Goal: Task Accomplishment & Management: Use online tool/utility

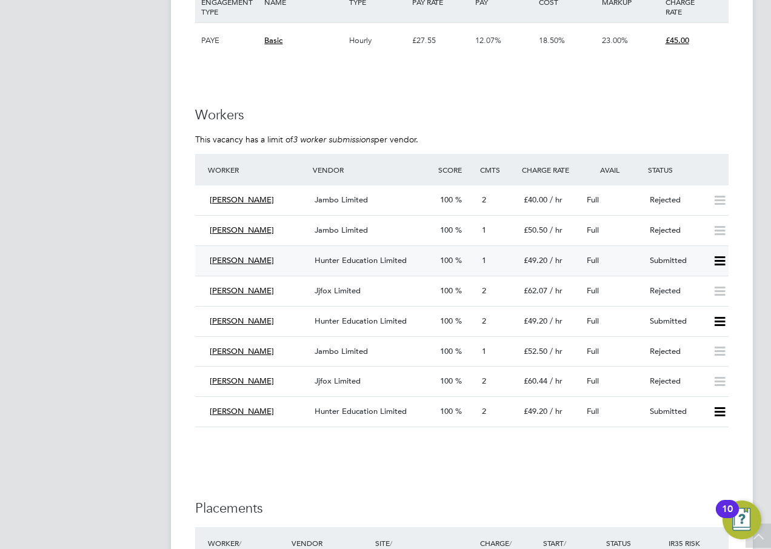
click at [245, 261] on span "[PERSON_NAME]" at bounding box center [242, 260] width 64 height 10
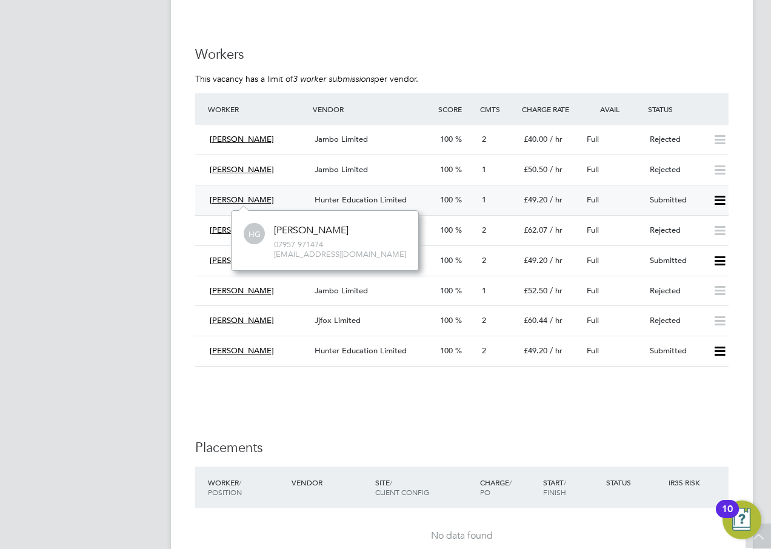
click at [237, 200] on span "[PERSON_NAME]" at bounding box center [242, 200] width 64 height 10
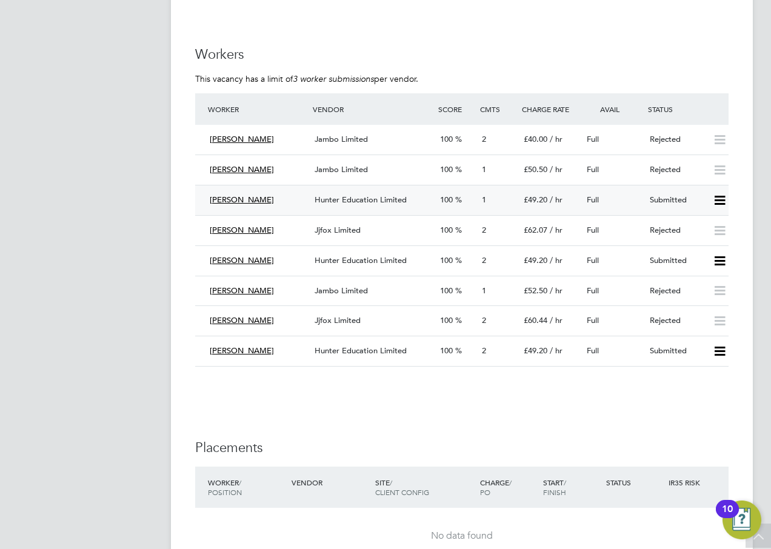
click at [350, 198] on span "Hunter Education Limited" at bounding box center [361, 200] width 92 height 10
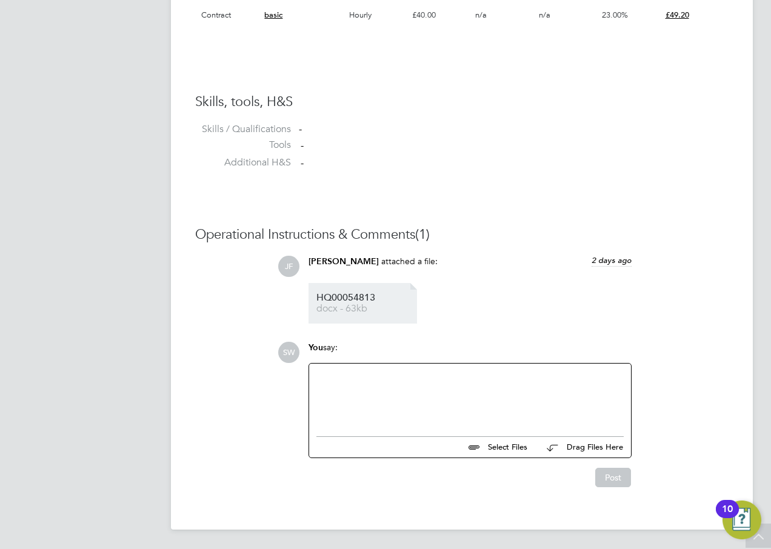
click at [370, 312] on span "docx - 63kb" at bounding box center [365, 308] width 97 height 9
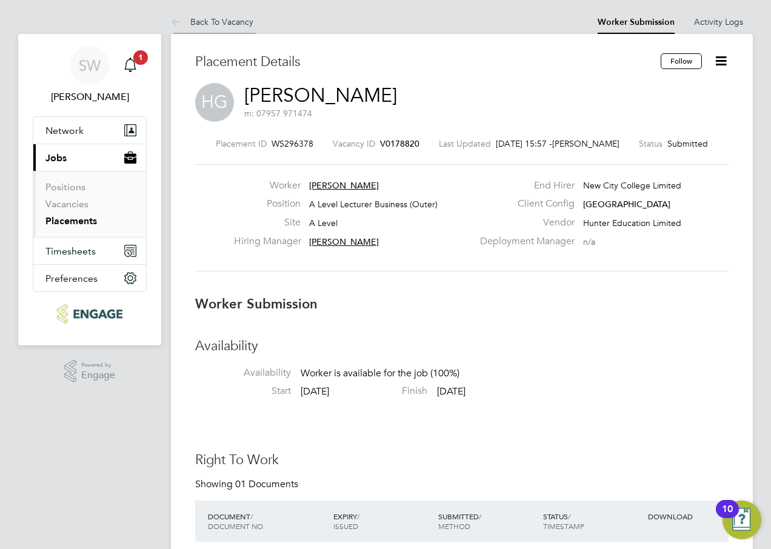
click at [211, 22] on link "Back To Vacancy" at bounding box center [212, 21] width 82 height 11
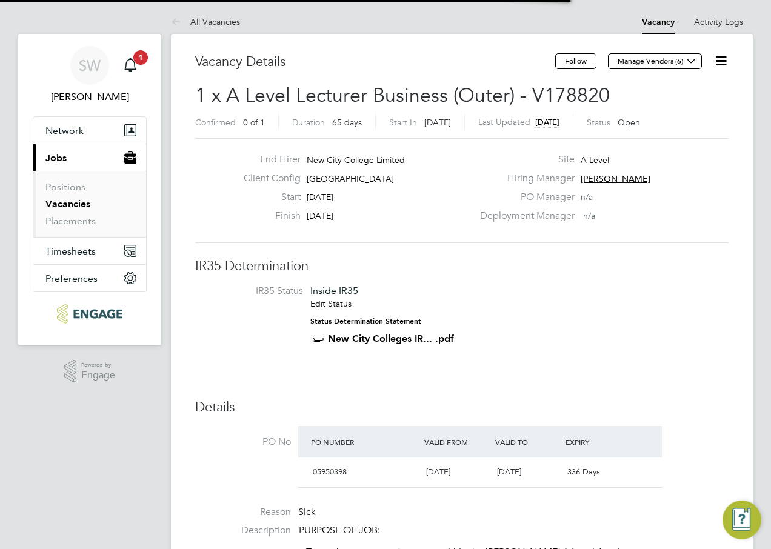
scroll to position [21, 127]
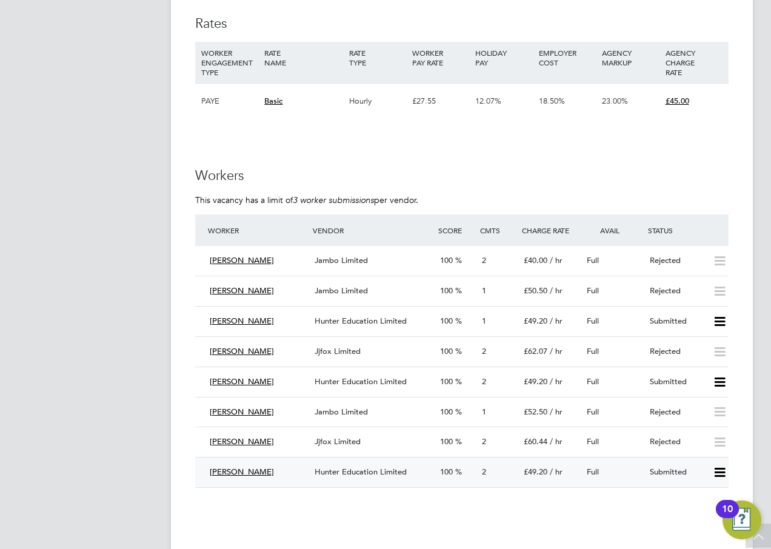
click at [246, 473] on div "[PERSON_NAME]" at bounding box center [257, 473] width 105 height 20
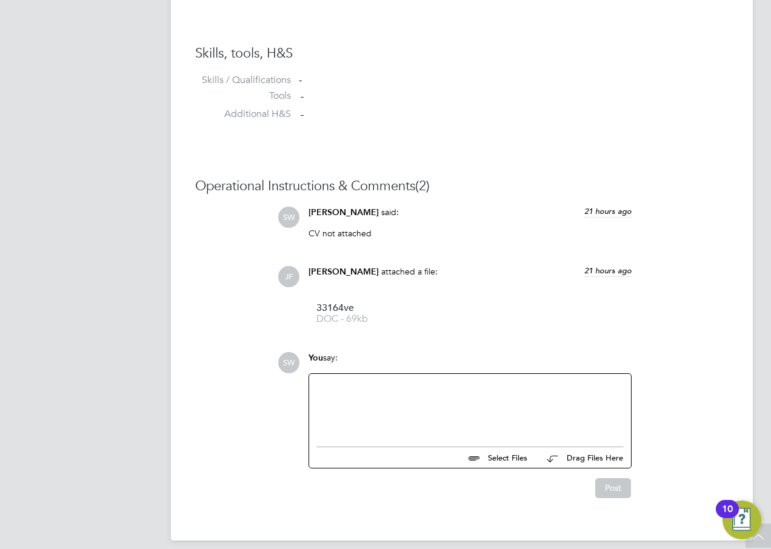
scroll to position [978, 0]
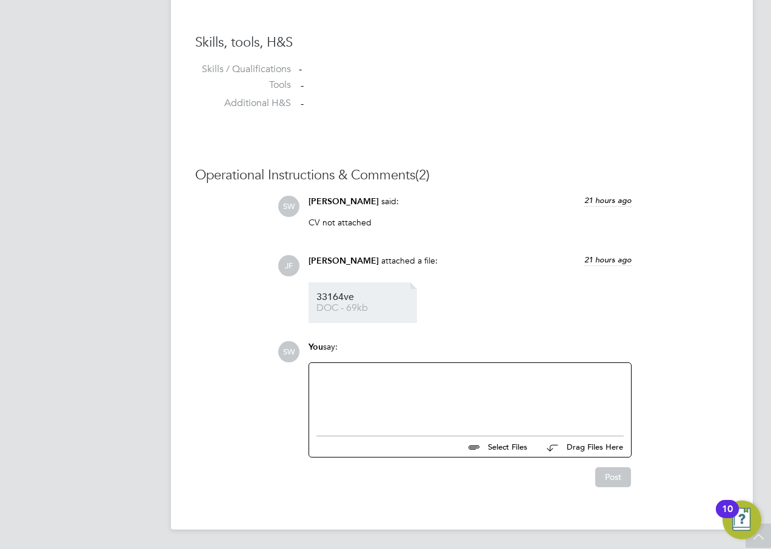
click at [343, 304] on span "DOC - 69kb" at bounding box center [365, 308] width 97 height 9
